Goal: Check status: Check status

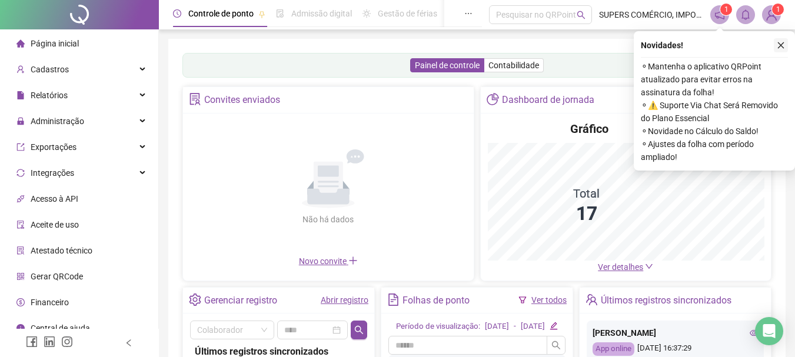
click at [782, 44] on icon "close" at bounding box center [781, 45] width 8 height 8
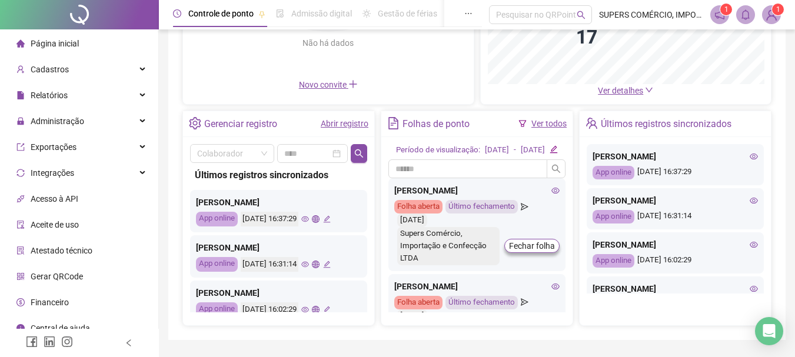
scroll to position [350, 0]
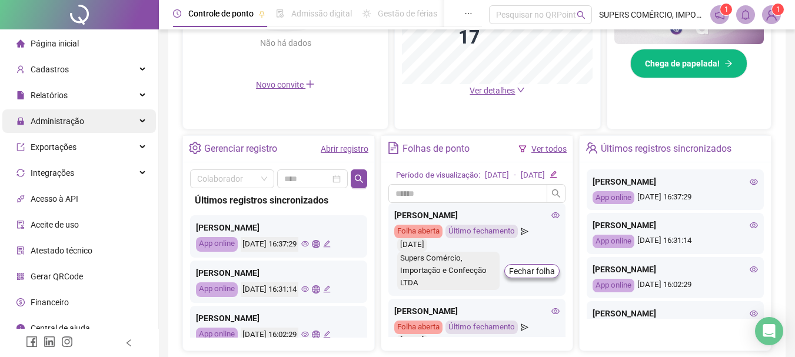
click at [104, 126] on div "Administração" at bounding box center [79, 122] width 154 height 24
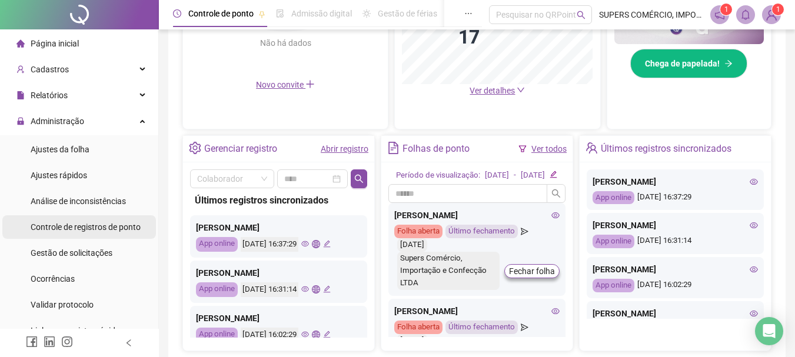
click at [102, 230] on span "Controle de registros de ponto" at bounding box center [86, 227] width 110 height 9
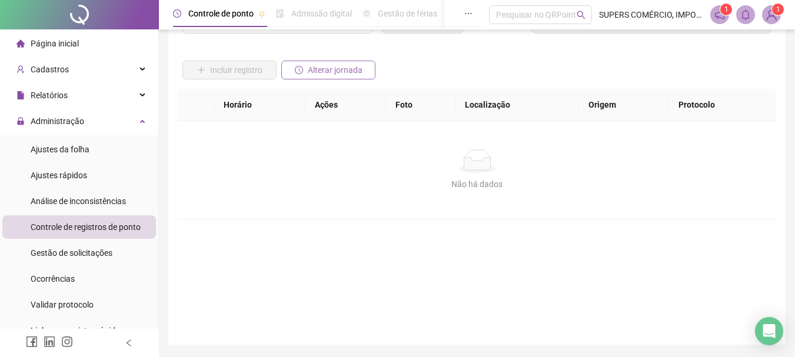
scroll to position [40, 0]
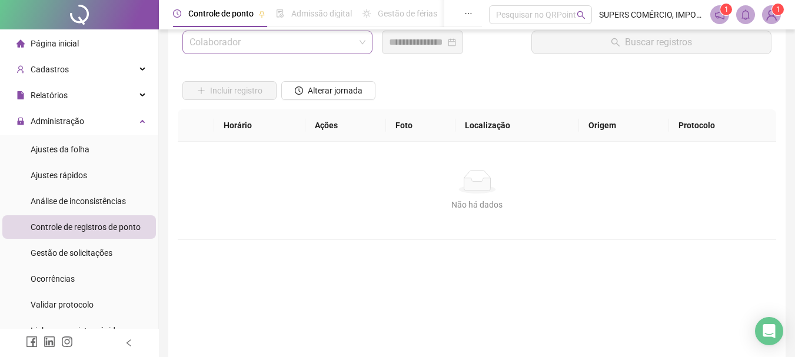
click at [299, 45] on input "search" at bounding box center [272, 42] width 165 height 22
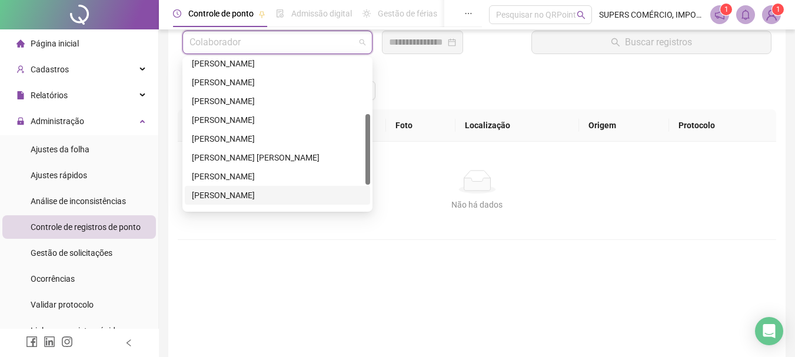
scroll to position [170, 0]
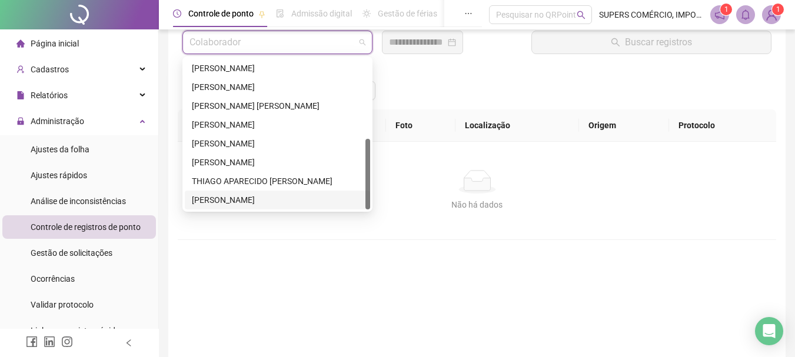
click at [272, 197] on div "[PERSON_NAME]" at bounding box center [277, 200] width 171 height 13
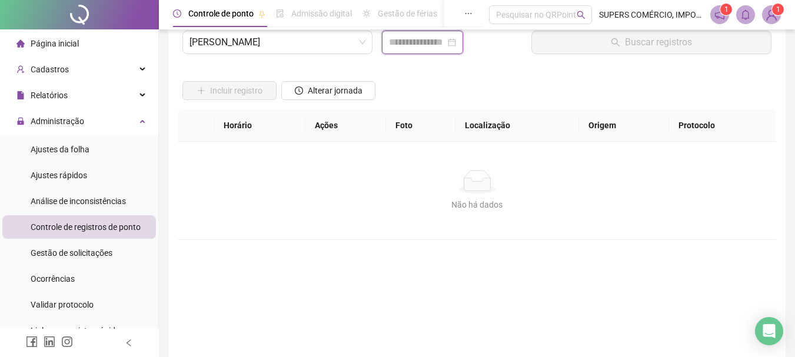
click at [440, 39] on input at bounding box center [417, 42] width 57 height 14
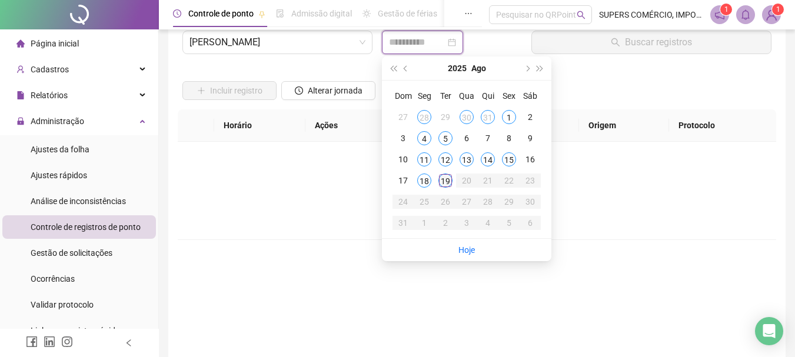
type input "**********"
click at [446, 180] on div "19" at bounding box center [446, 181] width 14 height 14
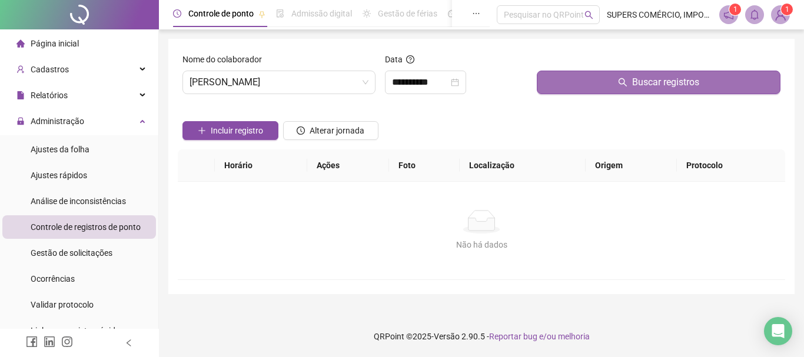
click at [681, 86] on span "Buscar registros" at bounding box center [665, 82] width 67 height 14
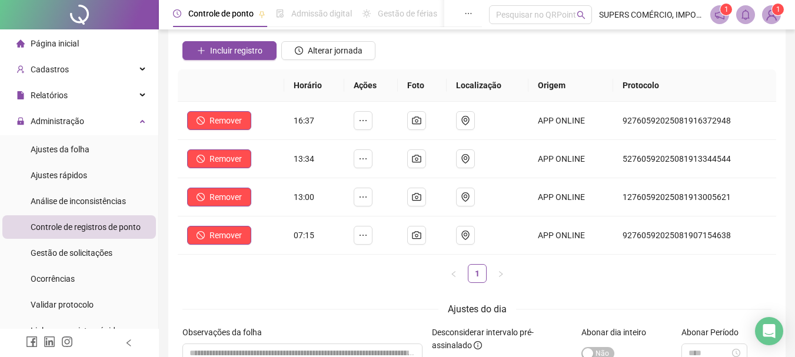
scroll to position [59, 0]
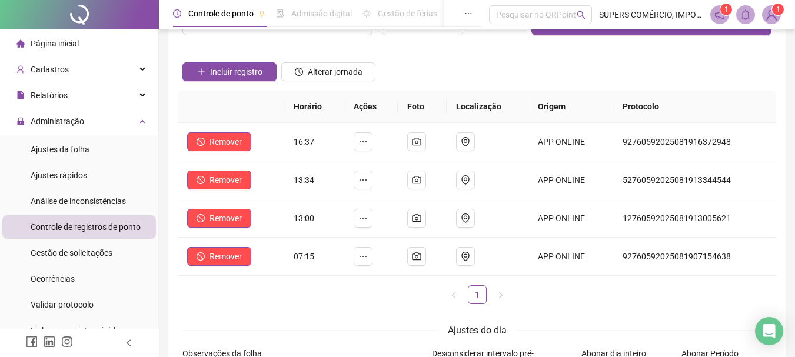
click at [65, 46] on span "Página inicial" at bounding box center [55, 43] width 48 height 9
